Goal: Find specific page/section: Find specific page/section

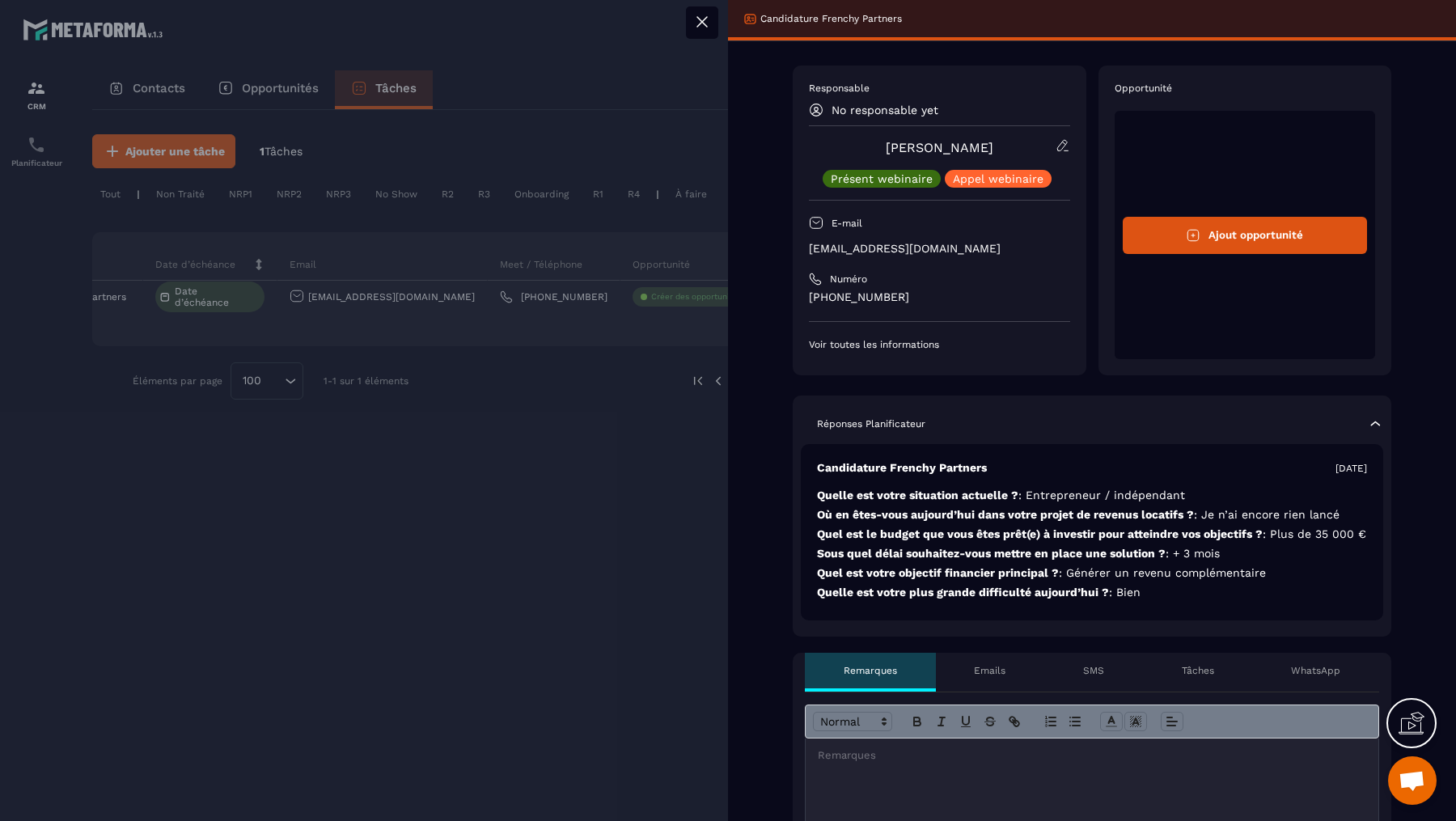
scroll to position [148, 0]
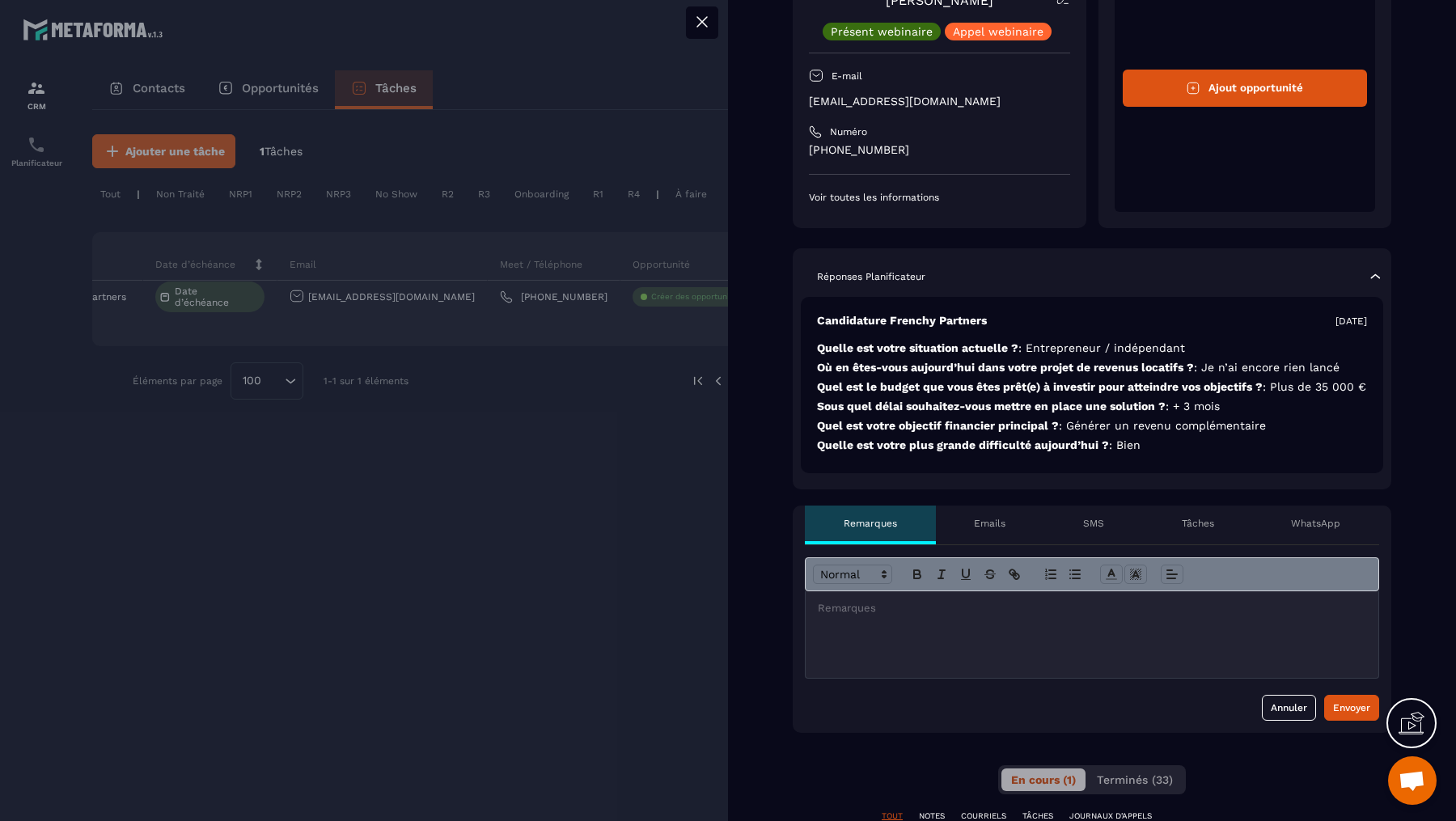
click at [592, 358] on div at bounding box center [728, 410] width 1456 height 821
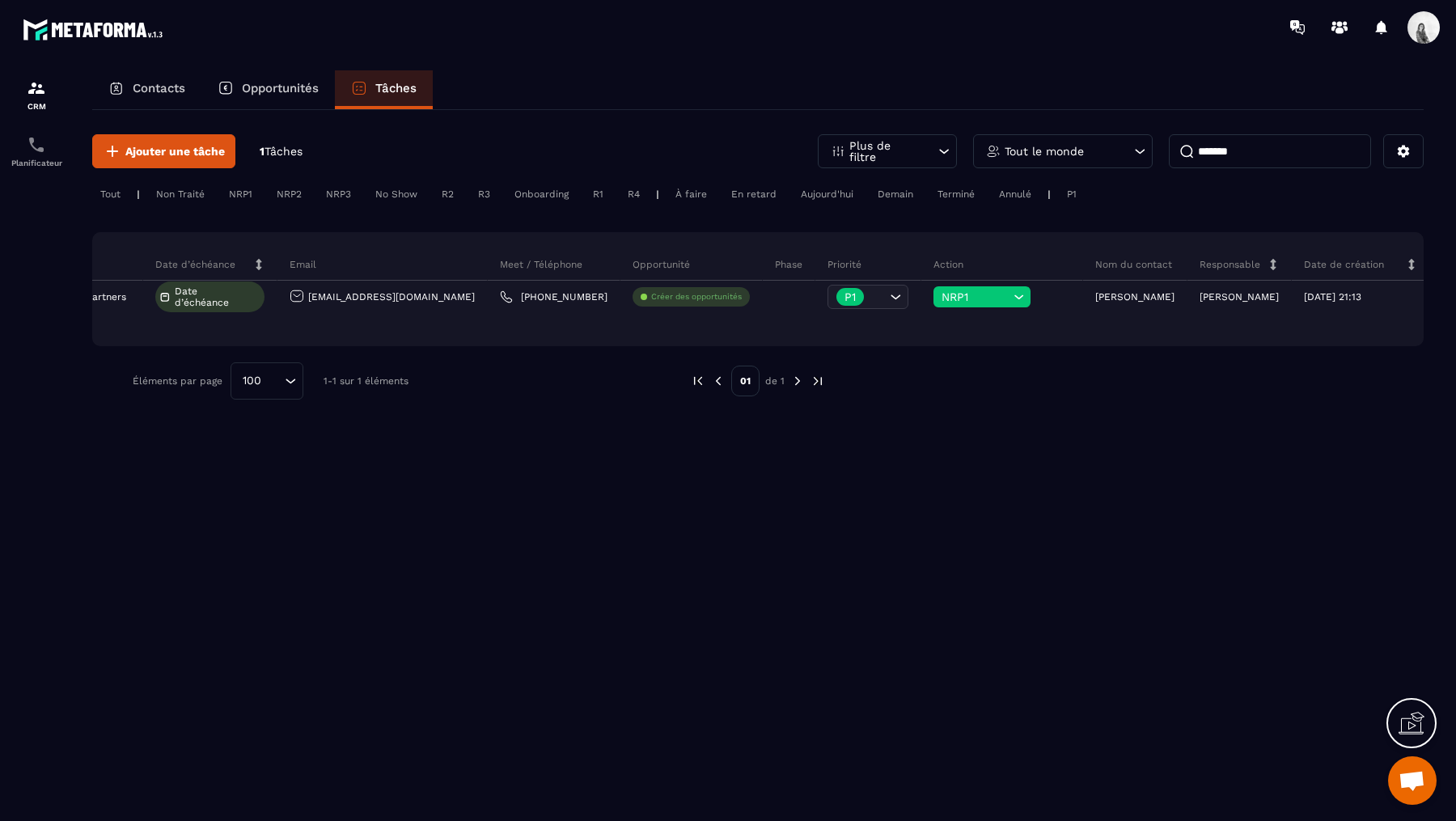
click at [1088, 144] on div "Tout le monde" at bounding box center [1062, 150] width 179 height 34
click at [1207, 161] on input "*******" at bounding box center [1270, 150] width 202 height 34
click at [1091, 155] on div "Tout le monde" at bounding box center [1062, 150] width 179 height 34
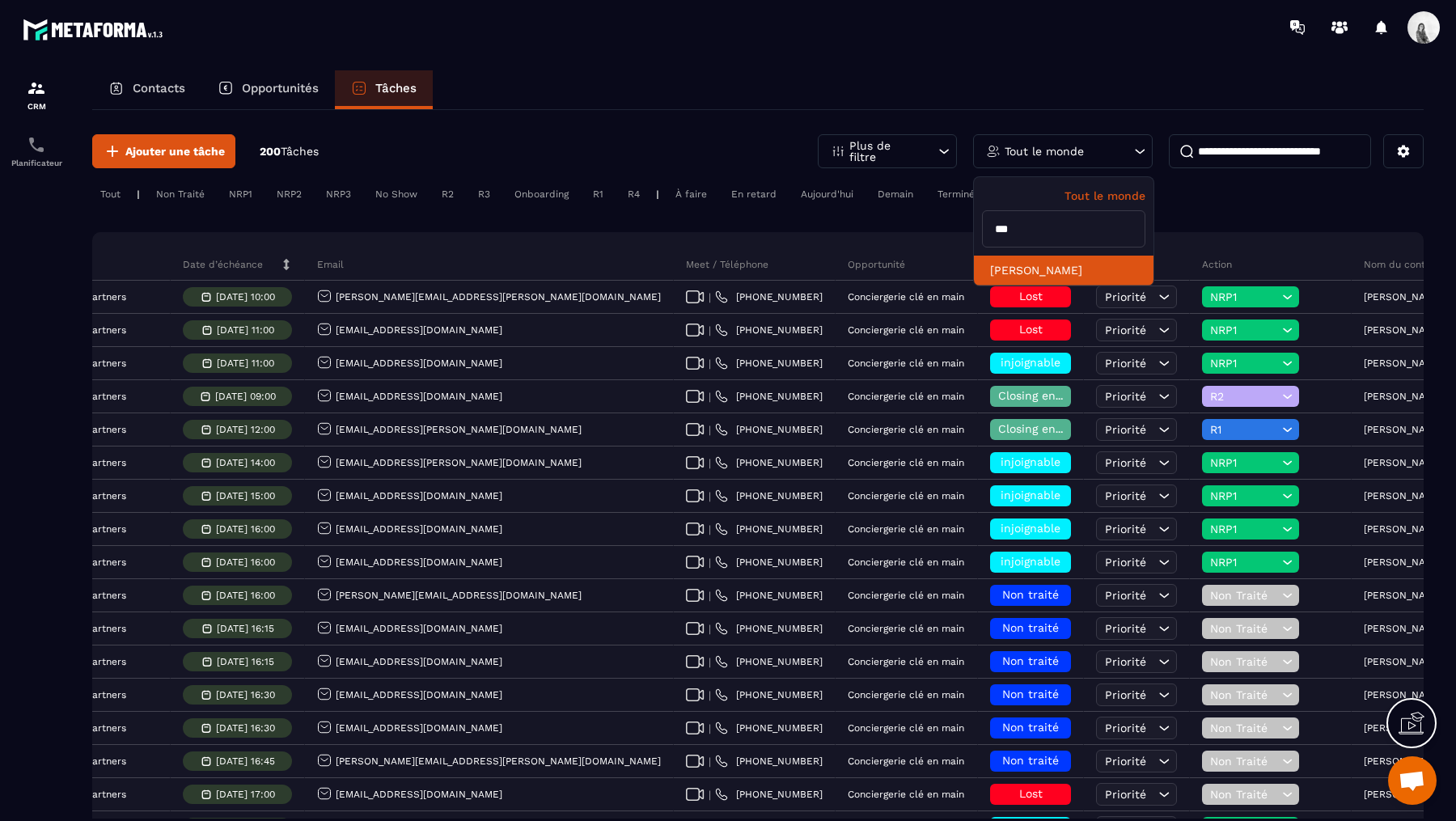
click at [1059, 278] on li "[PERSON_NAME]" at bounding box center [1063, 270] width 179 height 30
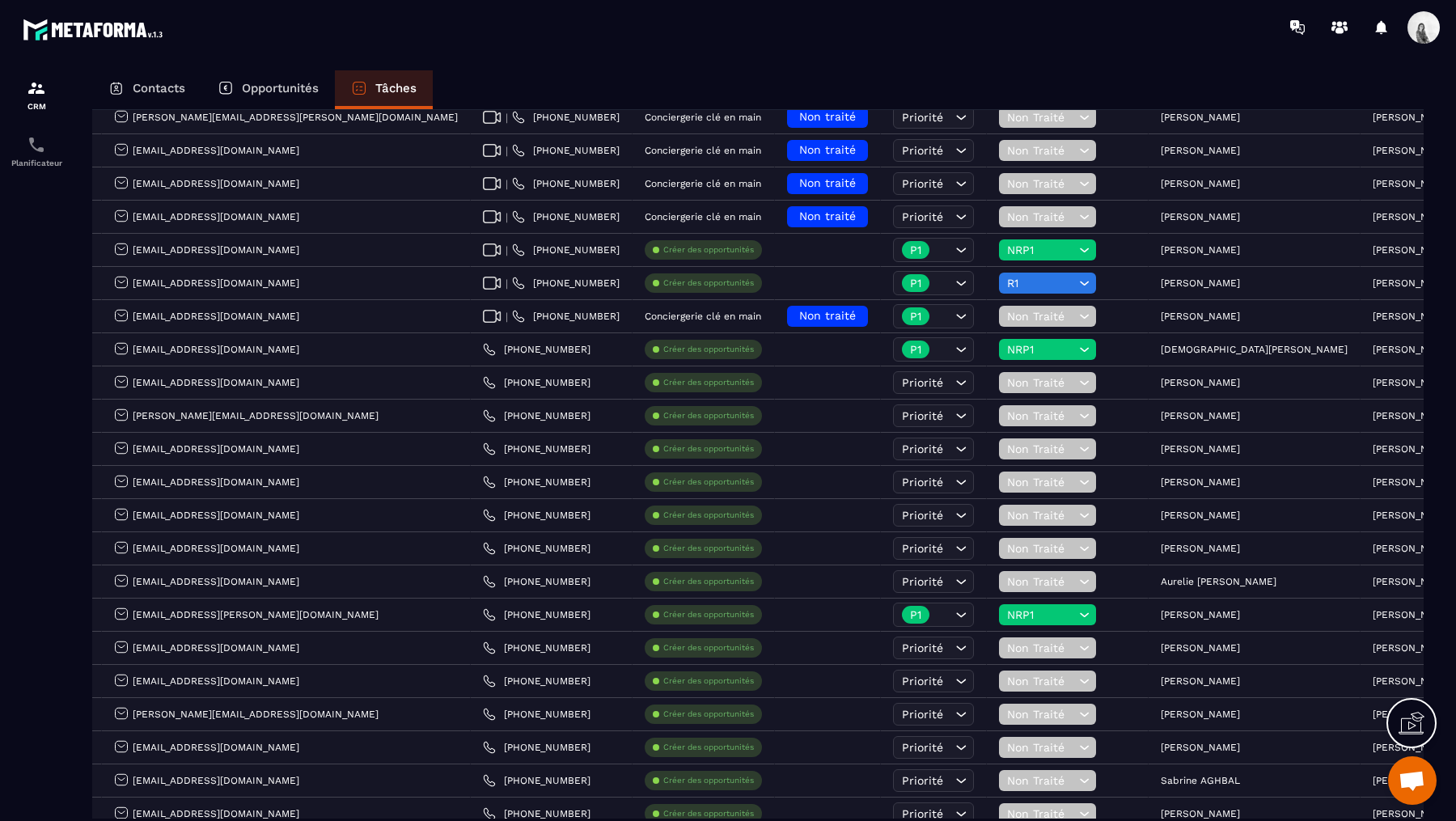
scroll to position [134, 0]
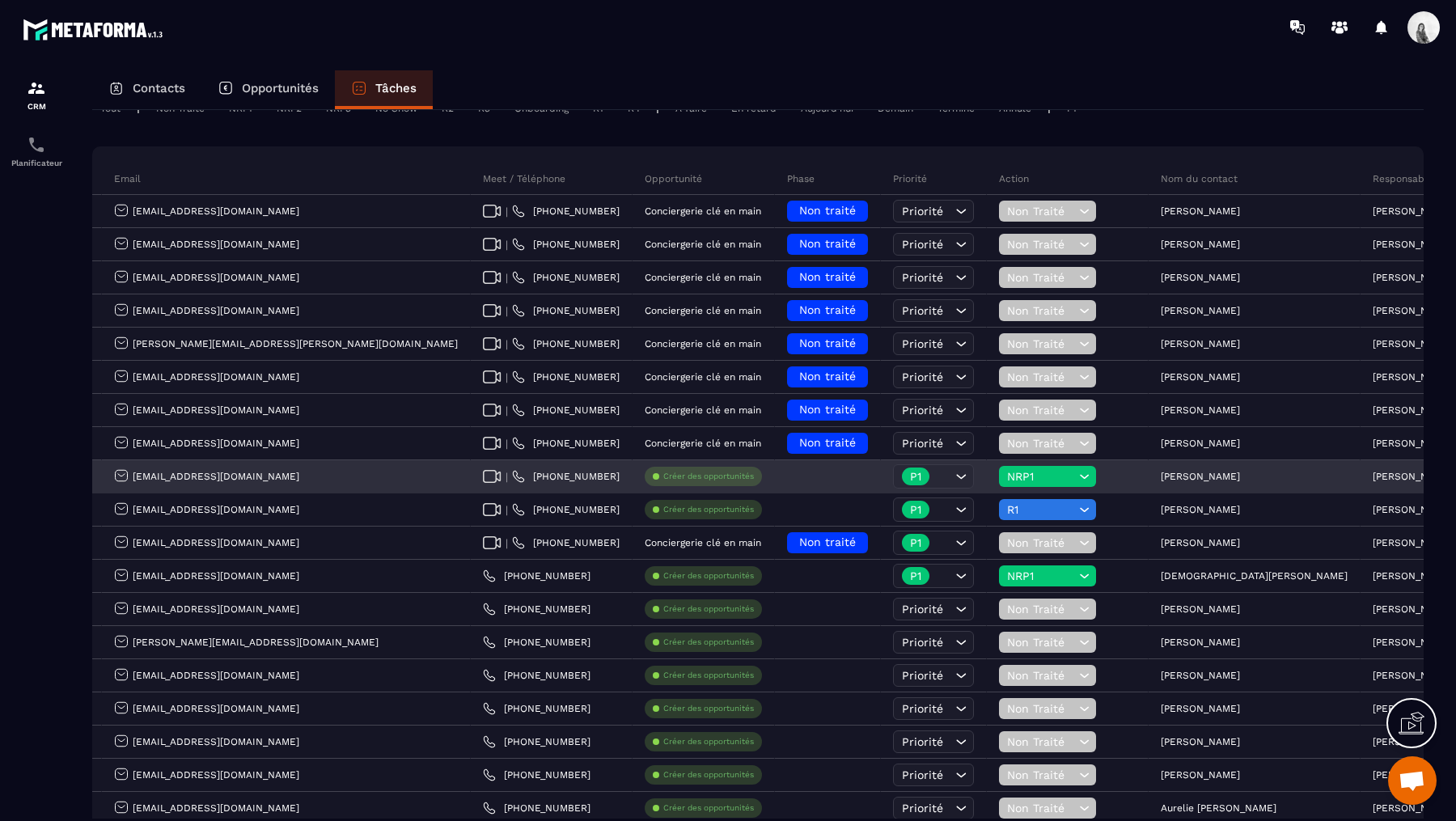
click at [1007, 476] on span "NRP1" at bounding box center [1041, 476] width 68 height 13
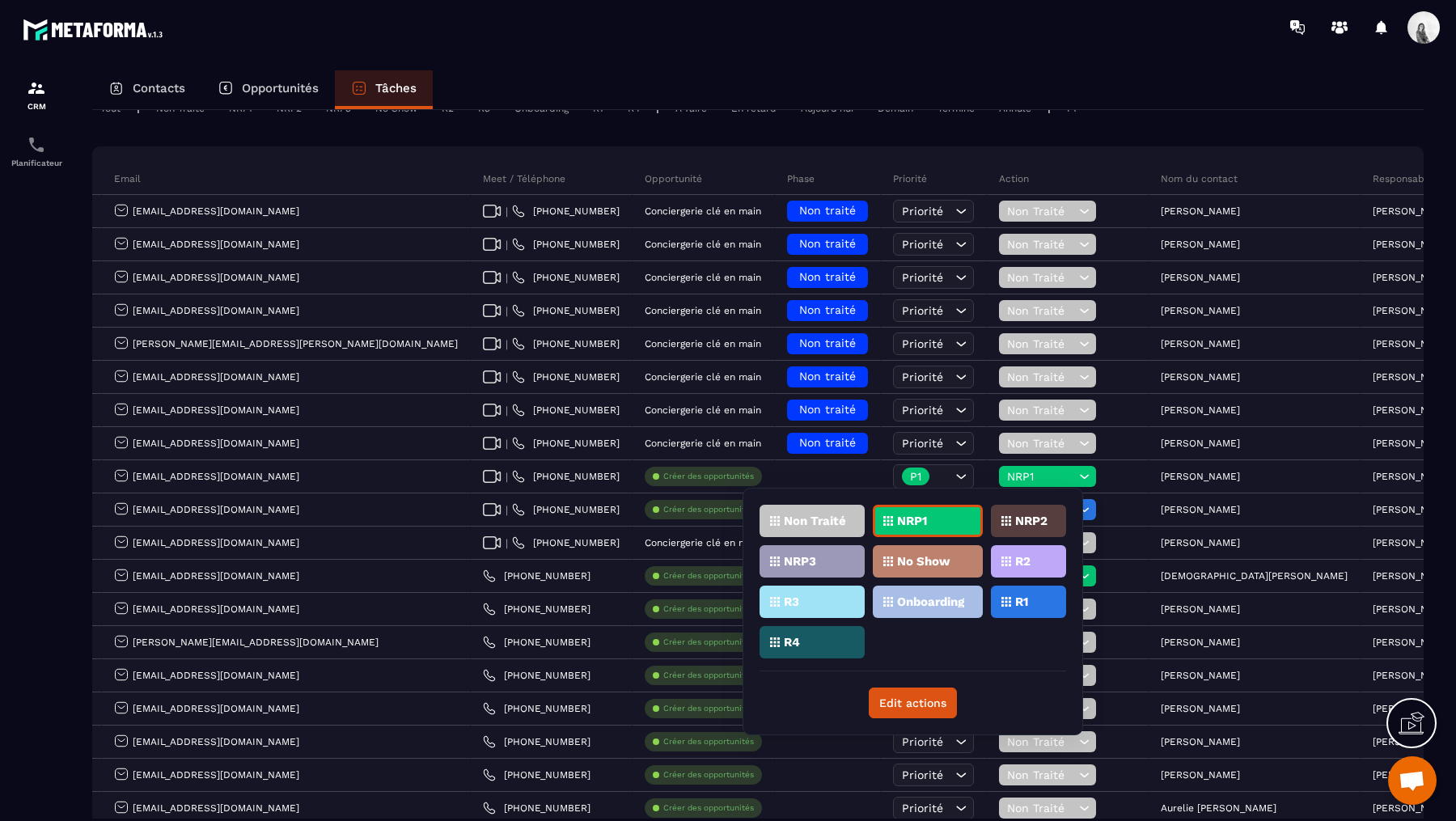
click at [1010, 603] on icon at bounding box center [1006, 602] width 10 height 10
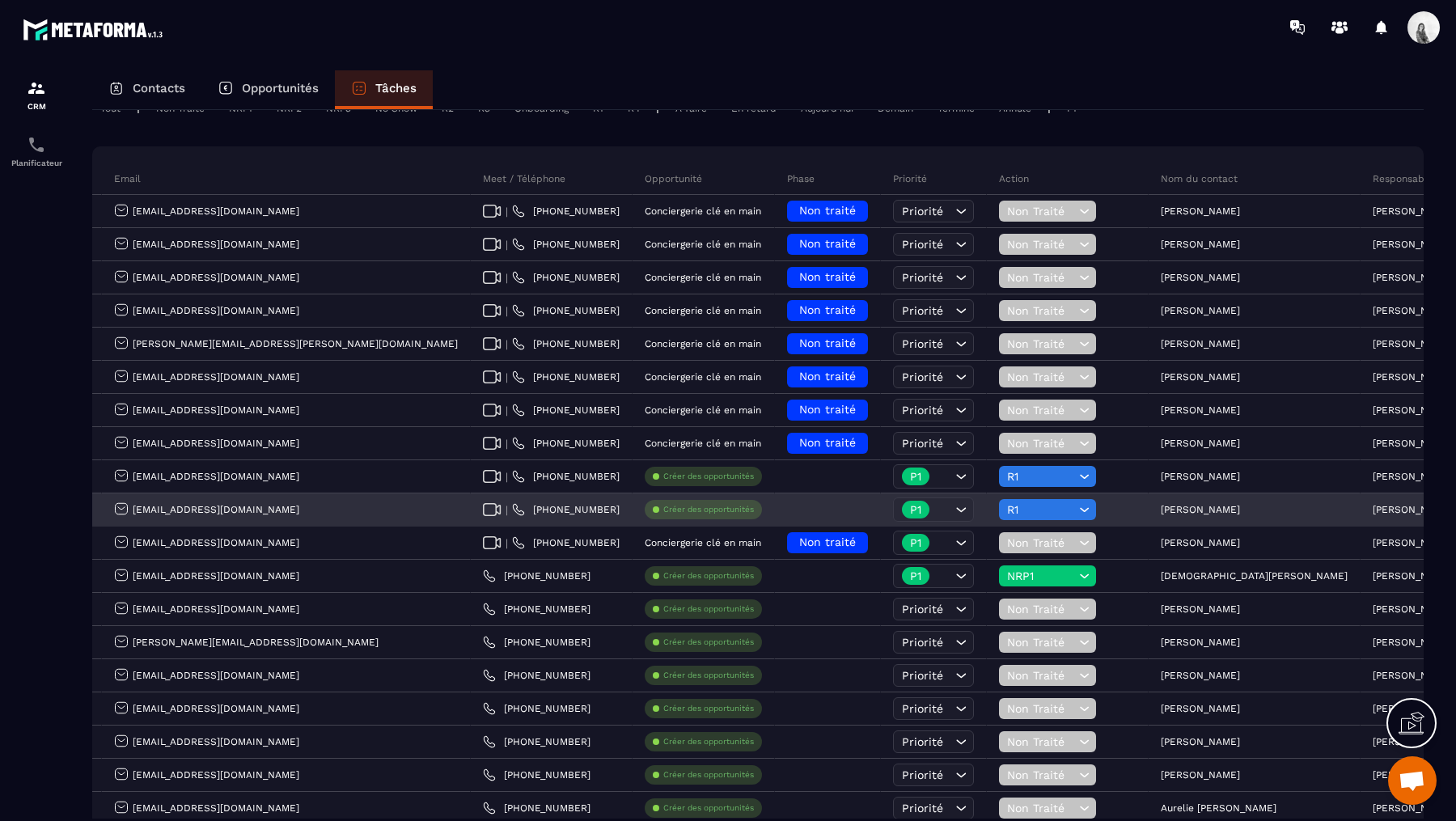
scroll to position [0, 0]
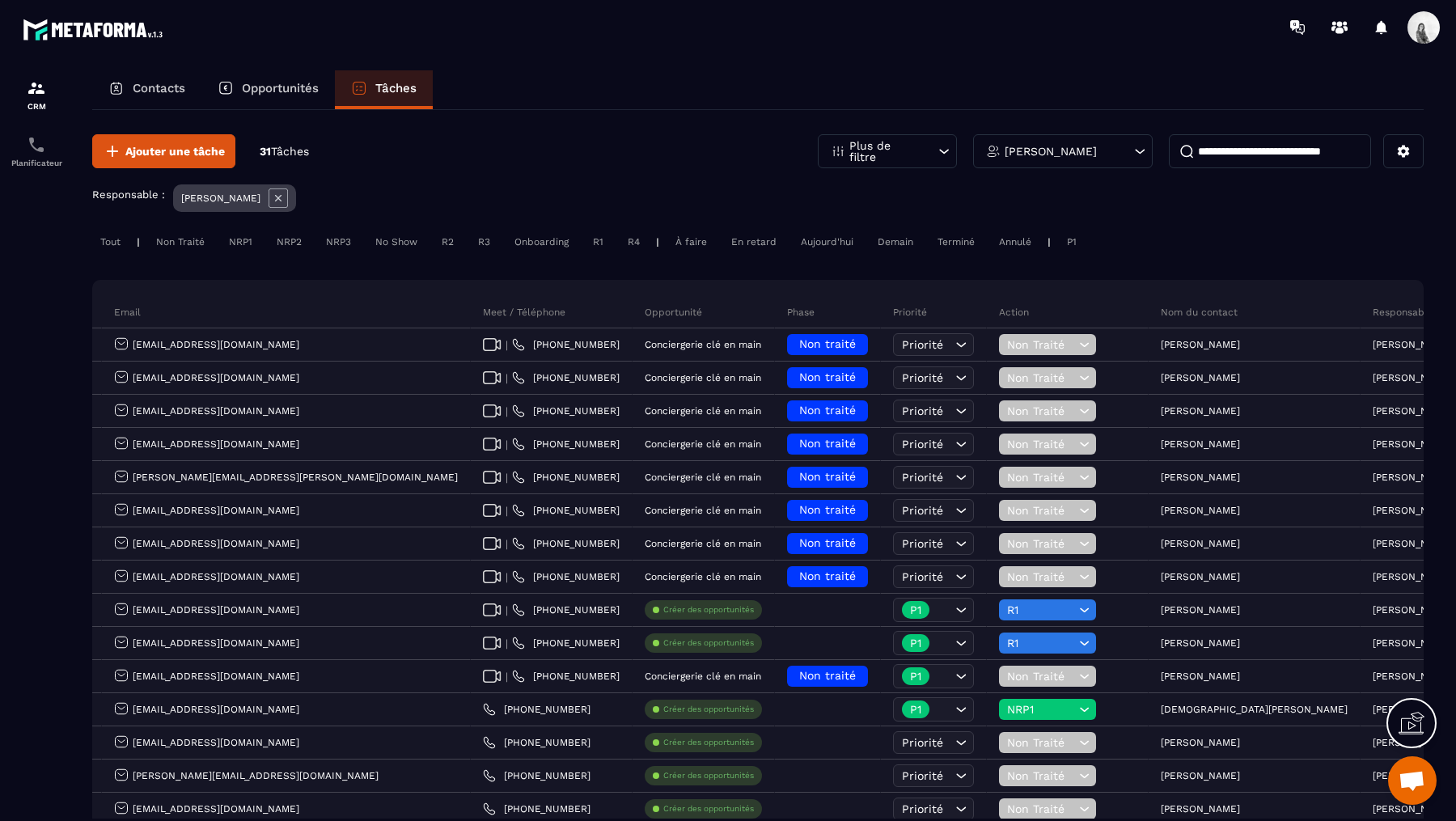
click at [284, 198] on div "[PERSON_NAME]" at bounding box center [234, 198] width 123 height 27
click at [279, 198] on div "[PERSON_NAME]" at bounding box center [234, 198] width 123 height 27
click at [270, 197] on icon at bounding box center [278, 198] width 19 height 19
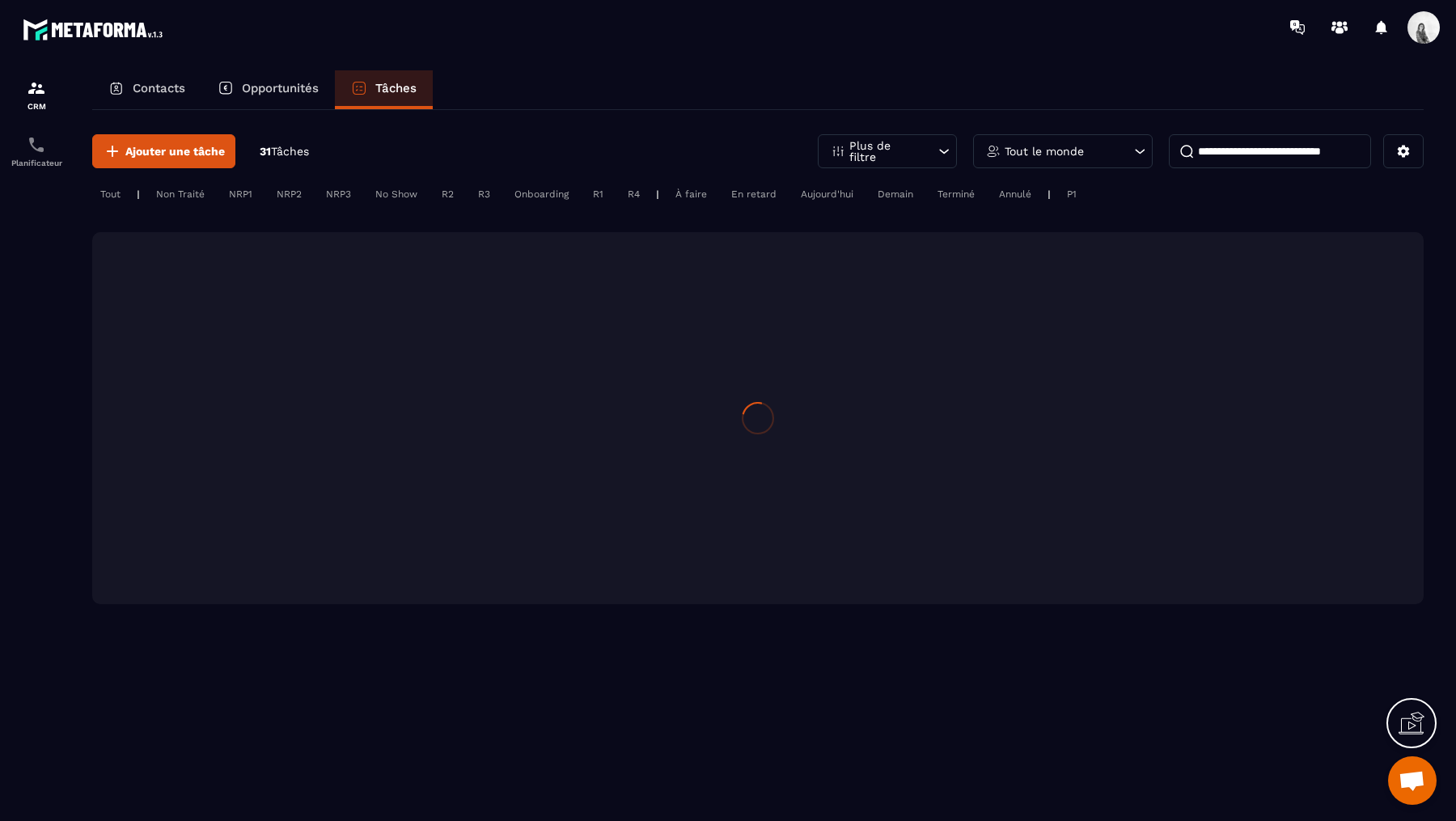
click at [1316, 146] on input at bounding box center [1270, 150] width 202 height 34
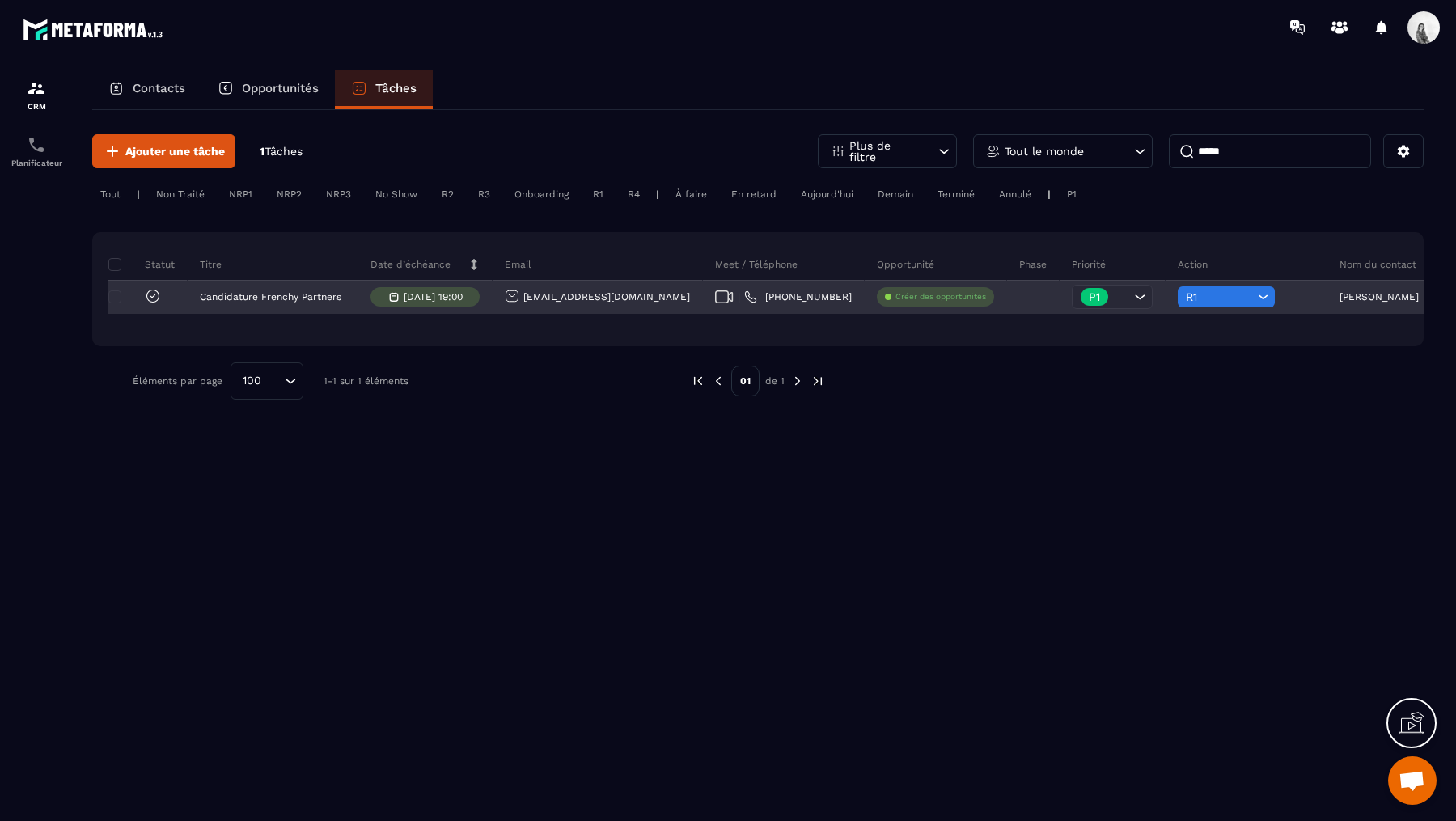
scroll to position [0, 236]
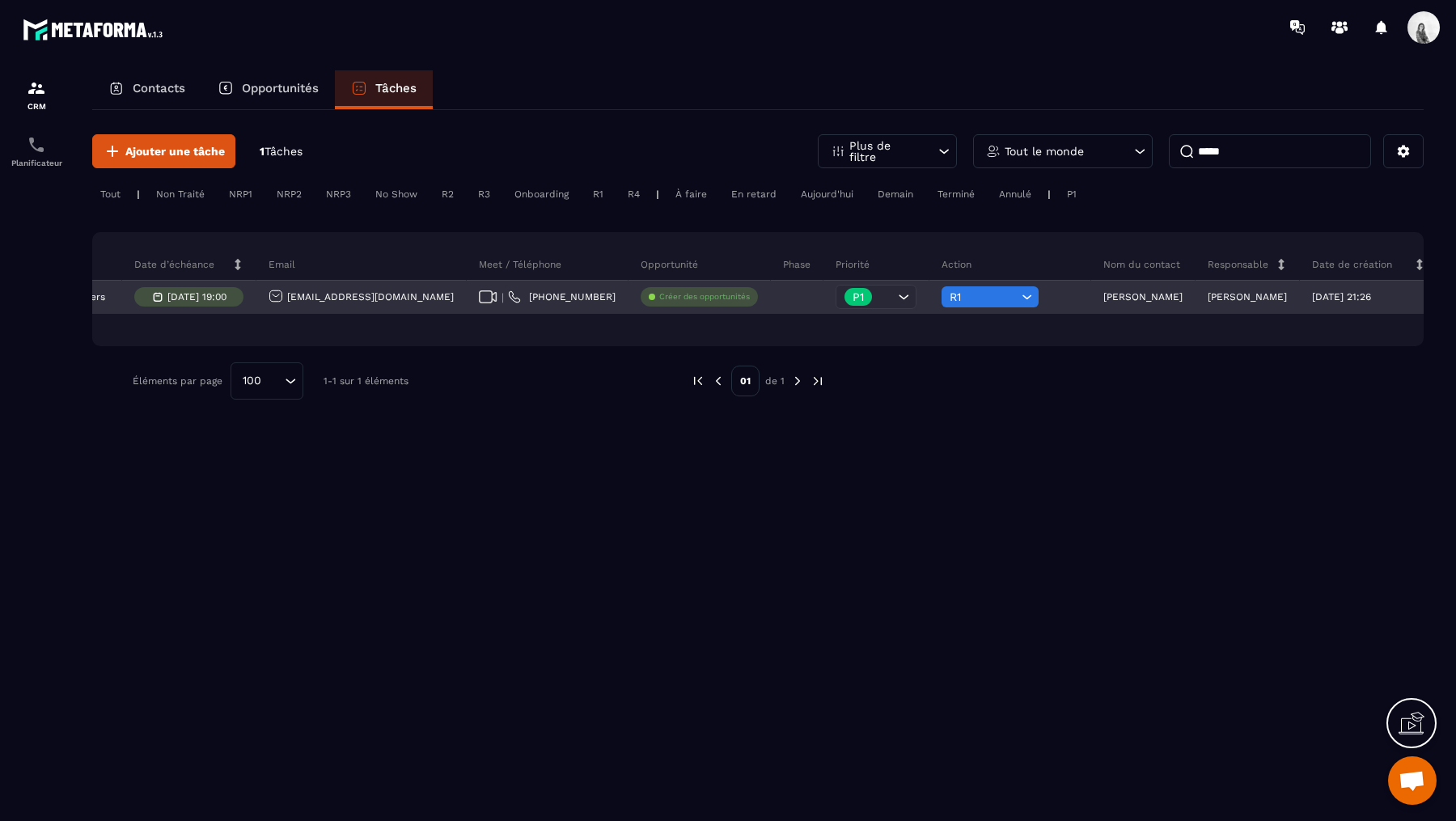
type input "*****"
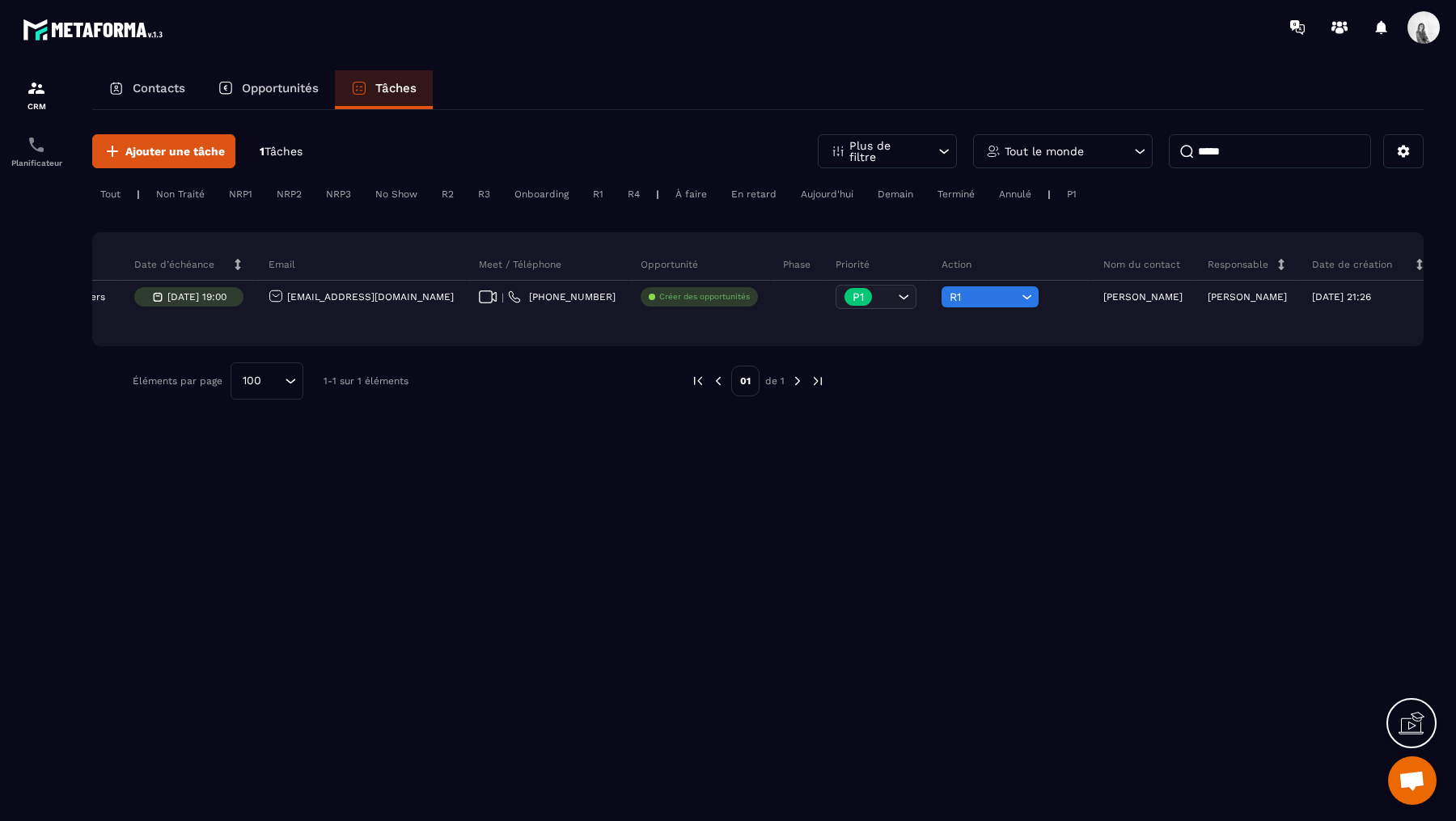
click at [1204, 158] on input "*****" at bounding box center [1270, 150] width 202 height 34
click at [1068, 148] on p "Tout le monde" at bounding box center [1045, 151] width 80 height 12
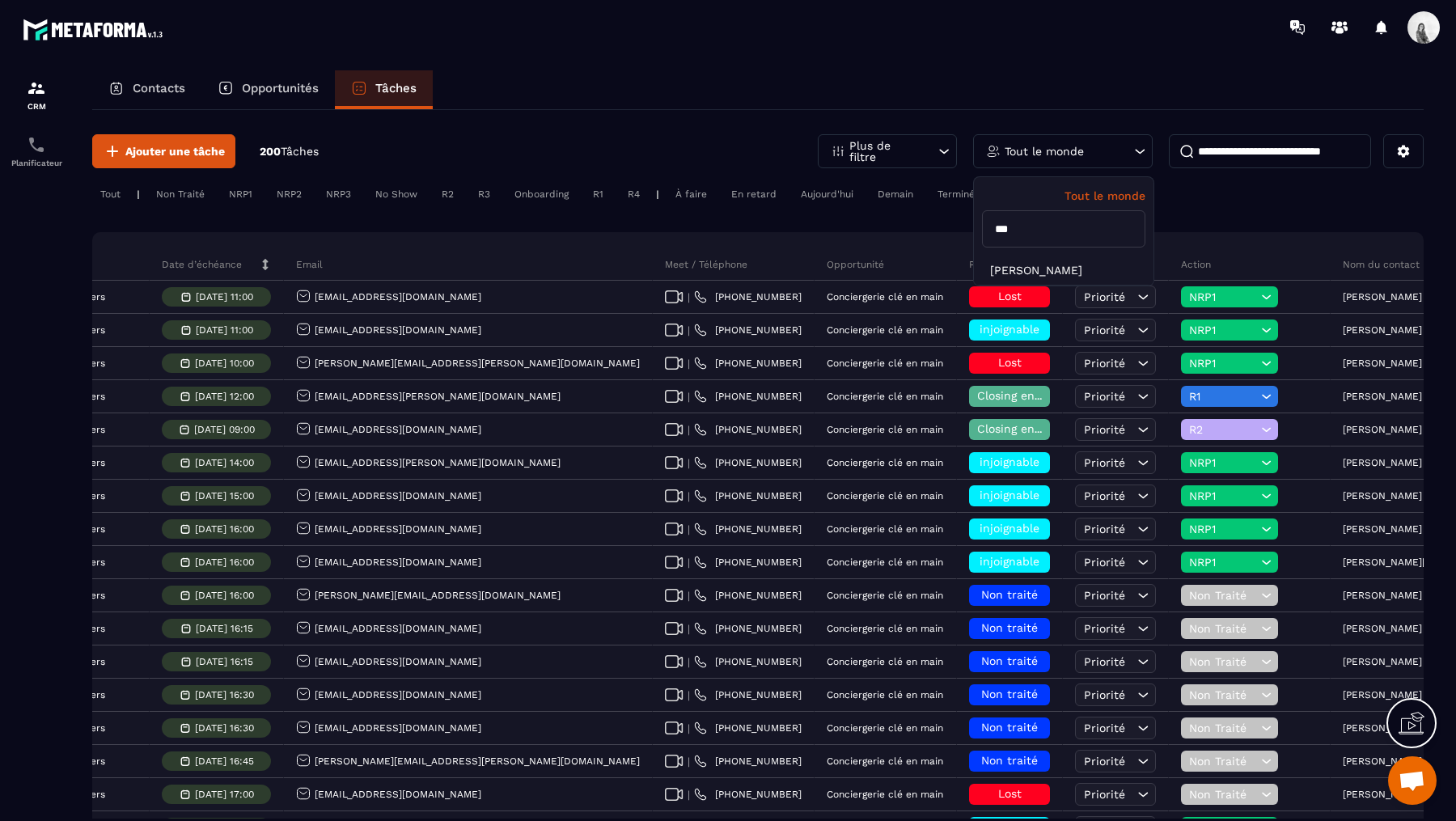
click at [1081, 226] on input "***" at bounding box center [1063, 229] width 163 height 37
click at [1071, 276] on li "[PERSON_NAME]" at bounding box center [1063, 270] width 179 height 30
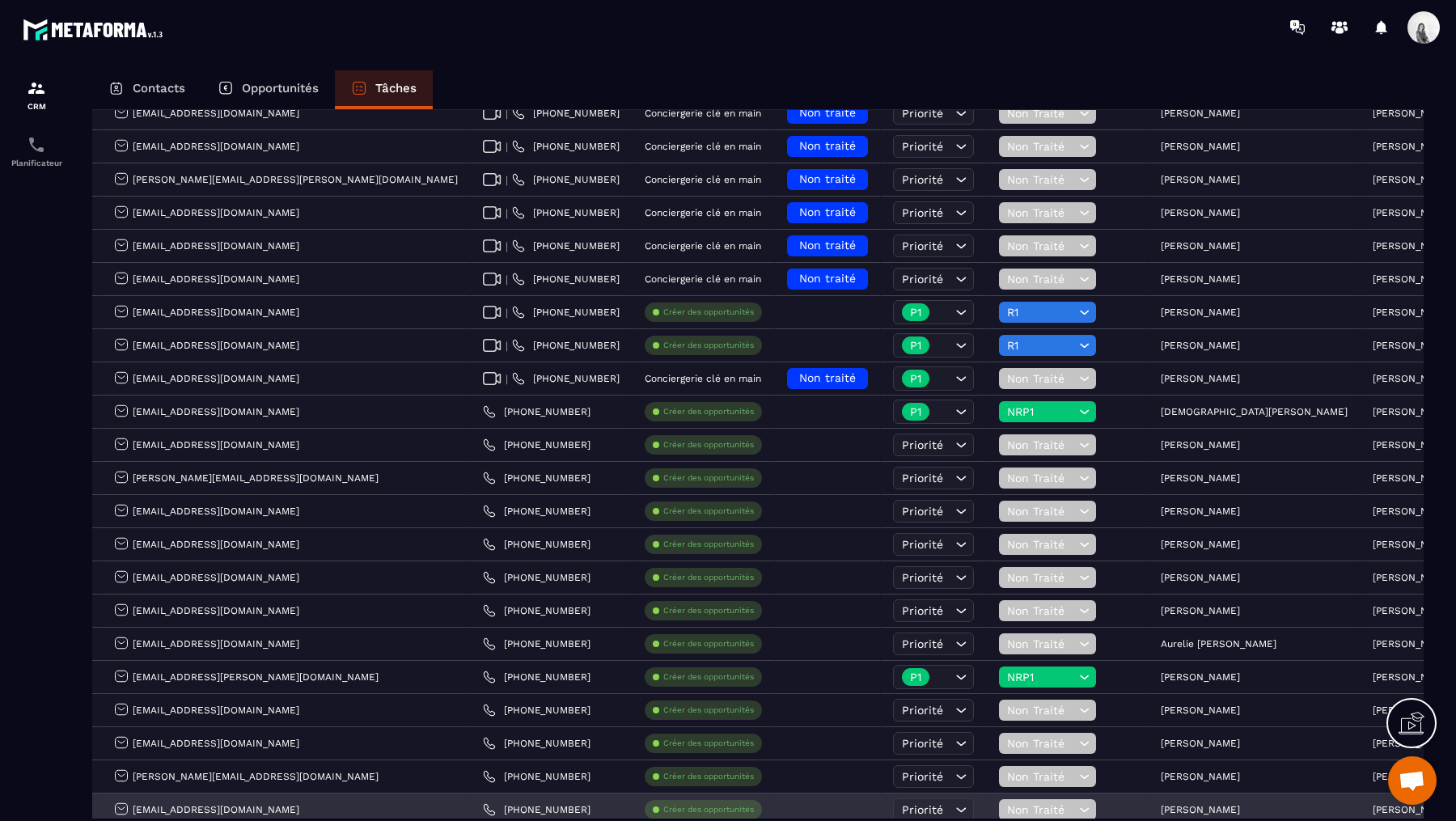
scroll to position [299, 0]
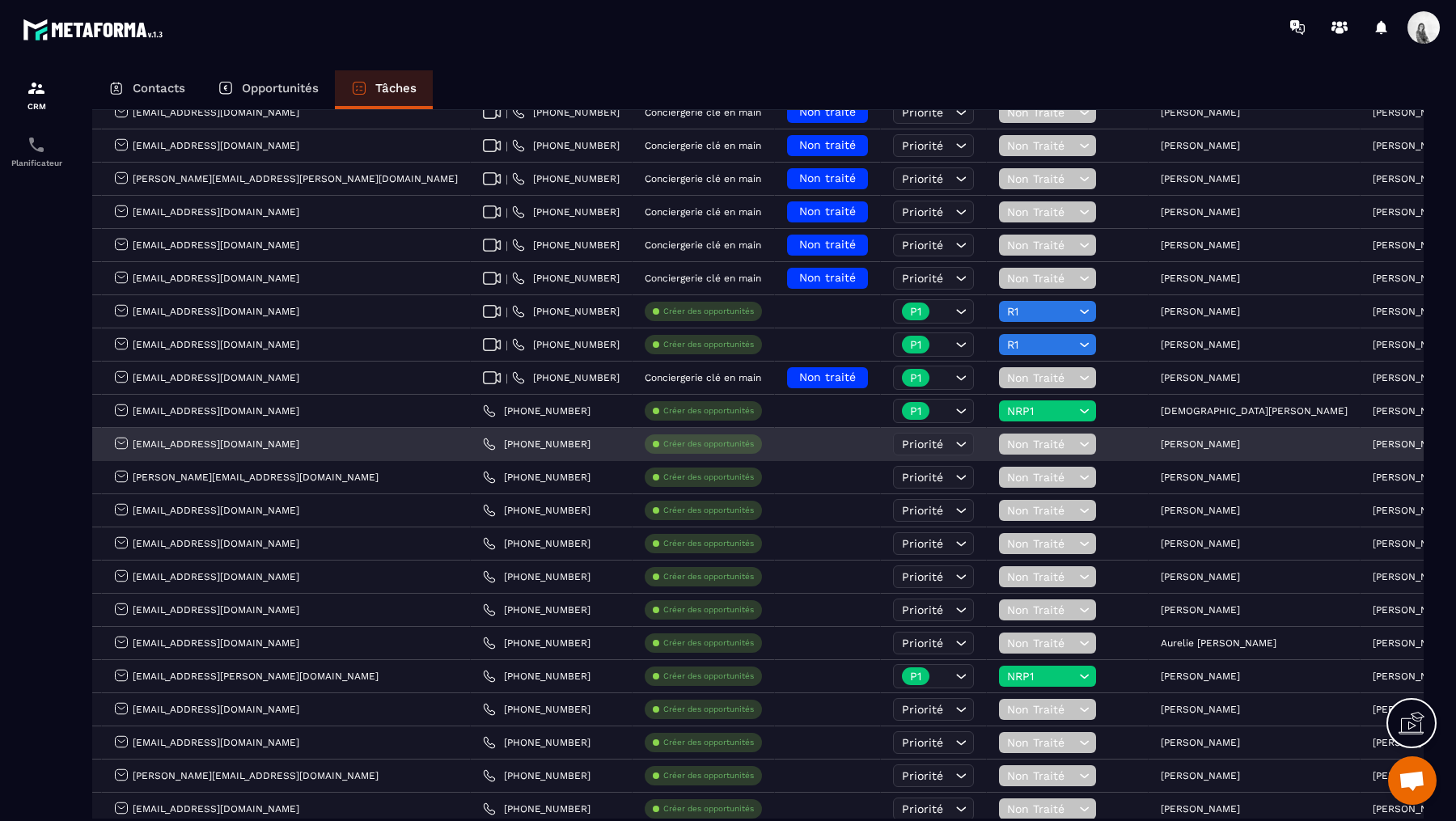
click at [1160, 443] on p "[PERSON_NAME]" at bounding box center [1200, 444] width 80 height 12
